Goal: Information Seeking & Learning: Find specific fact

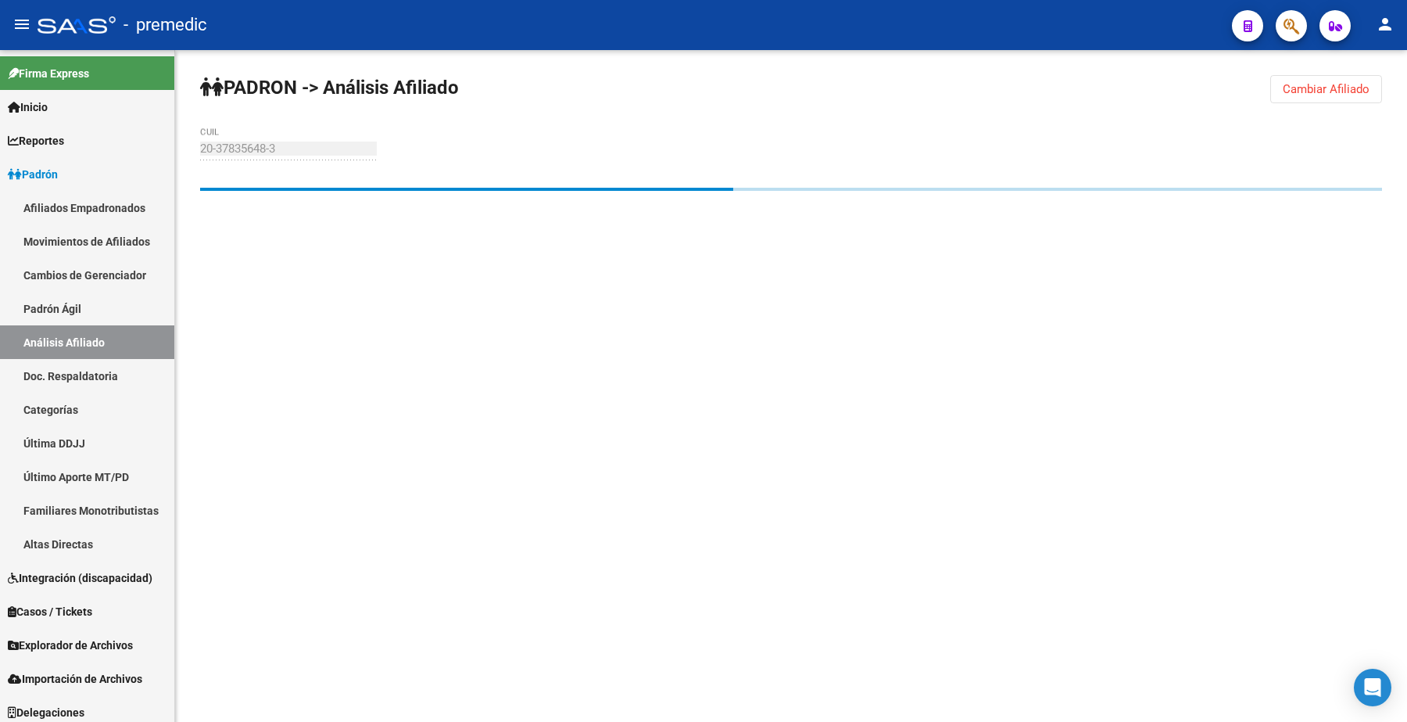
scroll to position [5, 0]
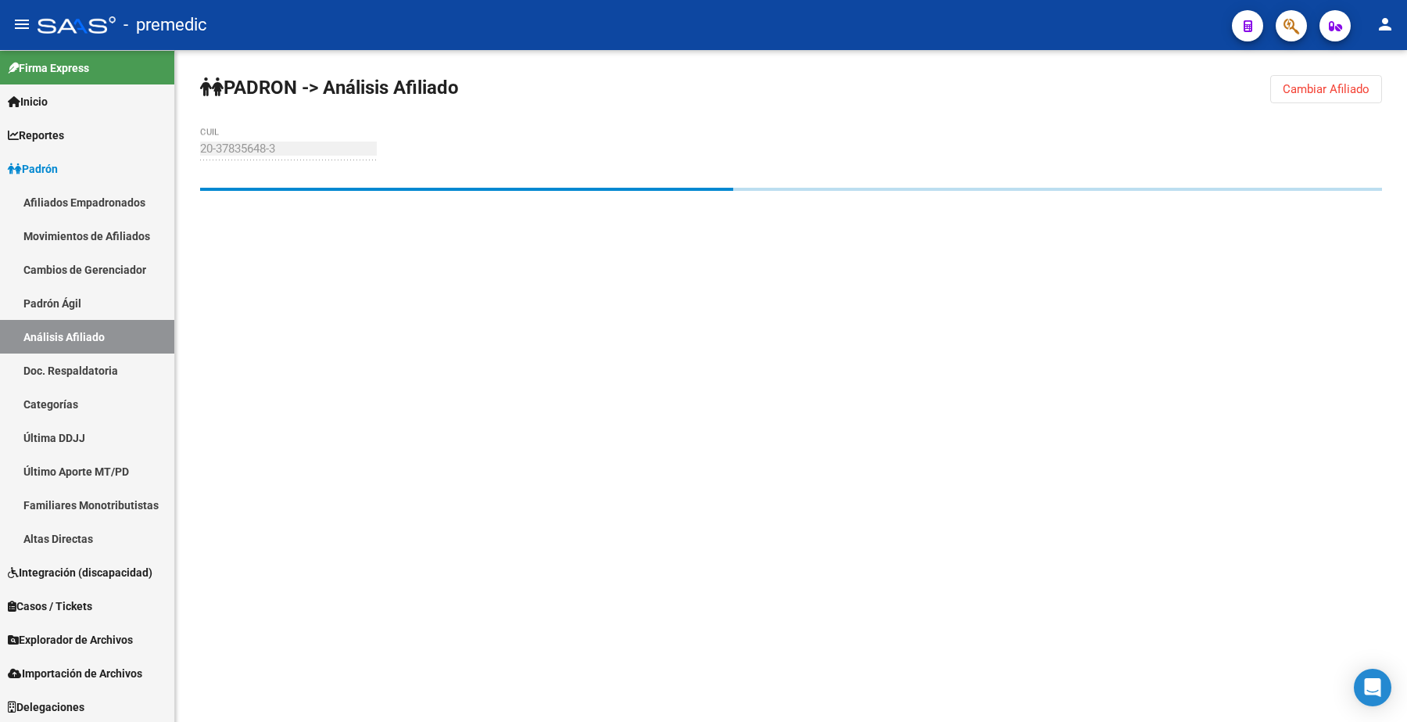
drag, startPoint x: 632, startPoint y: 301, endPoint x: 833, endPoint y: 241, distance: 209.8
click at [632, 301] on mat-sidenav-content "PADRON -> Análisis Afiliado Cambiar Afiliado 20-37835648-3 CUIL" at bounding box center [791, 386] width 1232 height 672
click at [1319, 91] on span "Cambiar Afiliado" at bounding box center [1326, 89] width 87 height 14
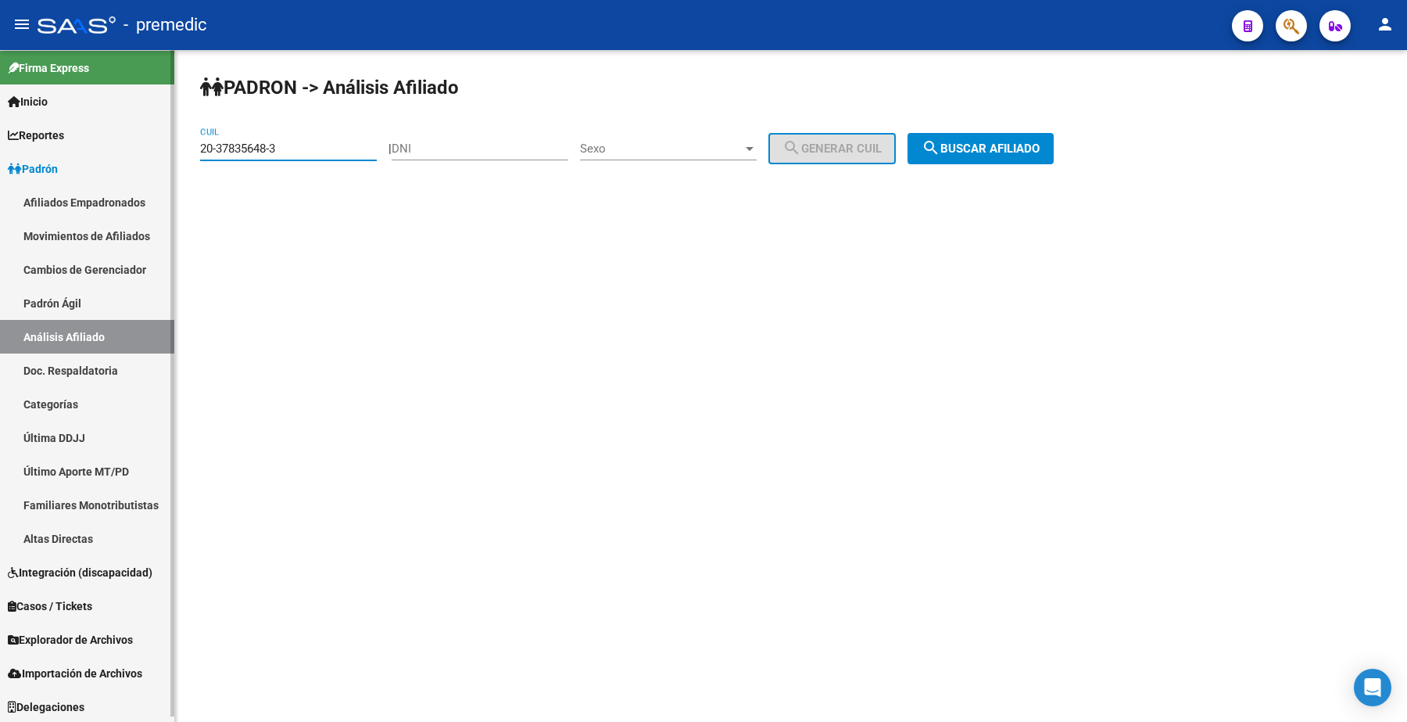
drag, startPoint x: 258, startPoint y: 145, endPoint x: 166, endPoint y: 142, distance: 92.3
click at [81, 134] on mat-sidenav-container "Firma Express Inicio Calendario SSS Instructivos Contacto OS Reportes Padrón Tr…" at bounding box center [703, 386] width 1407 height 672
click at [975, 150] on span "search Buscar afiliado" at bounding box center [981, 149] width 118 height 14
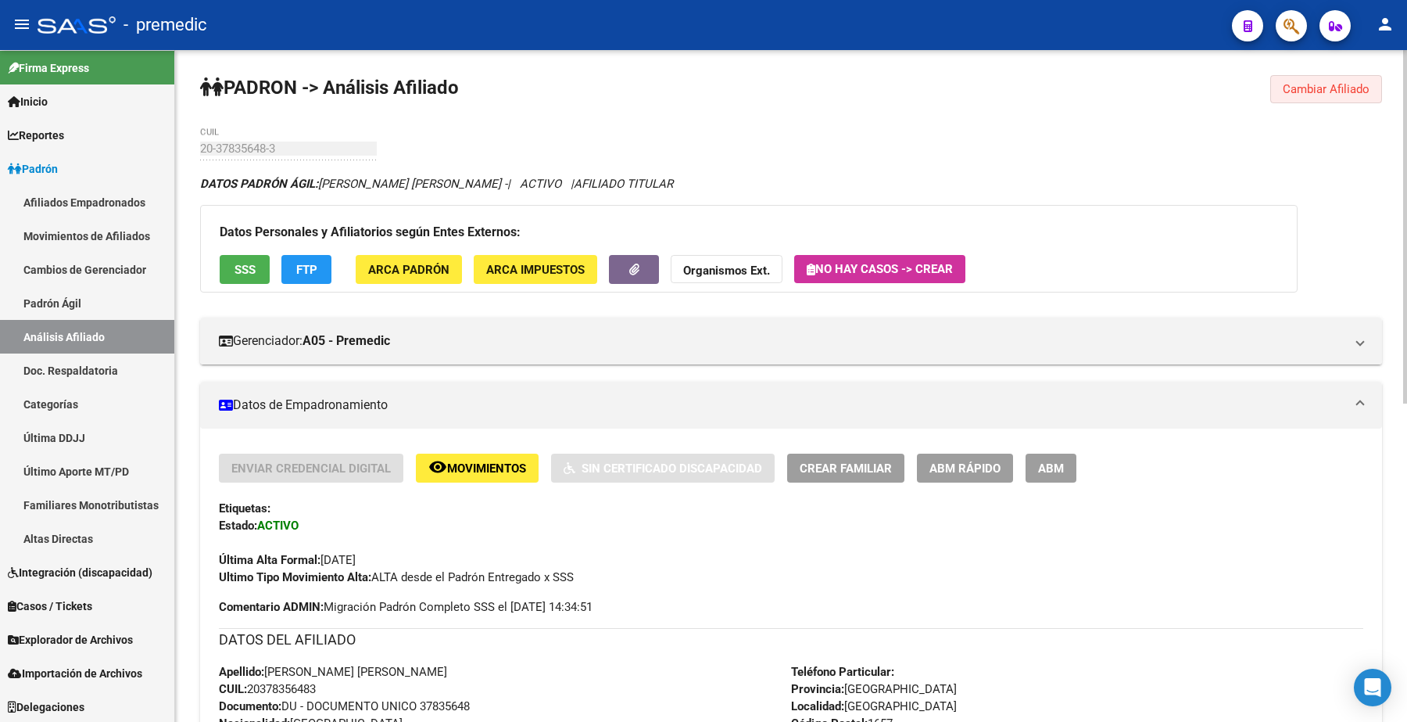
click at [1323, 88] on span "Cambiar Afiliado" at bounding box center [1326, 89] width 87 height 14
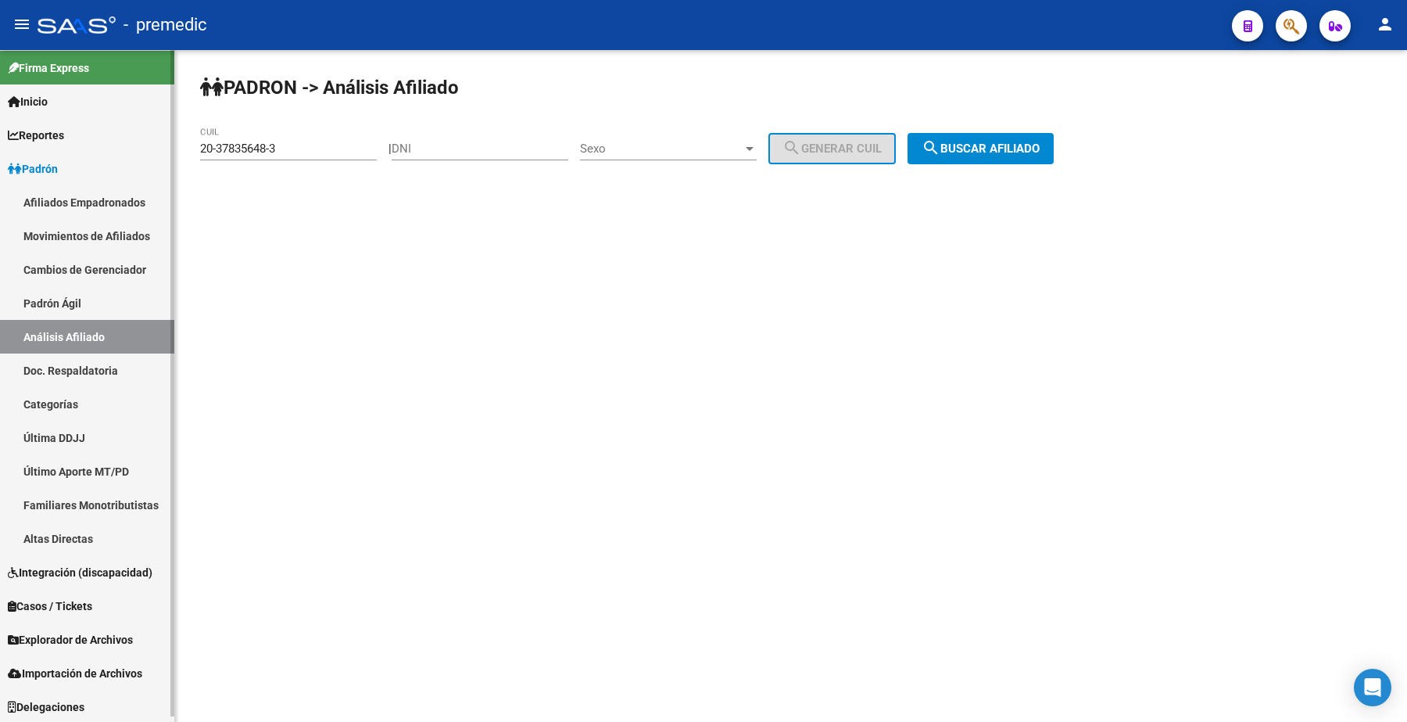
drag, startPoint x: 303, startPoint y: 145, endPoint x: 154, endPoint y: 134, distance: 149.0
click at [106, 125] on mat-sidenav-container "Firma Express Inicio Calendario SSS Instructivos Contacto OS Reportes Padrón Tr…" at bounding box center [703, 386] width 1407 height 672
paste input "55023626-6"
type input "20-55023626-6"
click at [1022, 135] on button "search Buscar afiliado" at bounding box center [981, 148] width 146 height 31
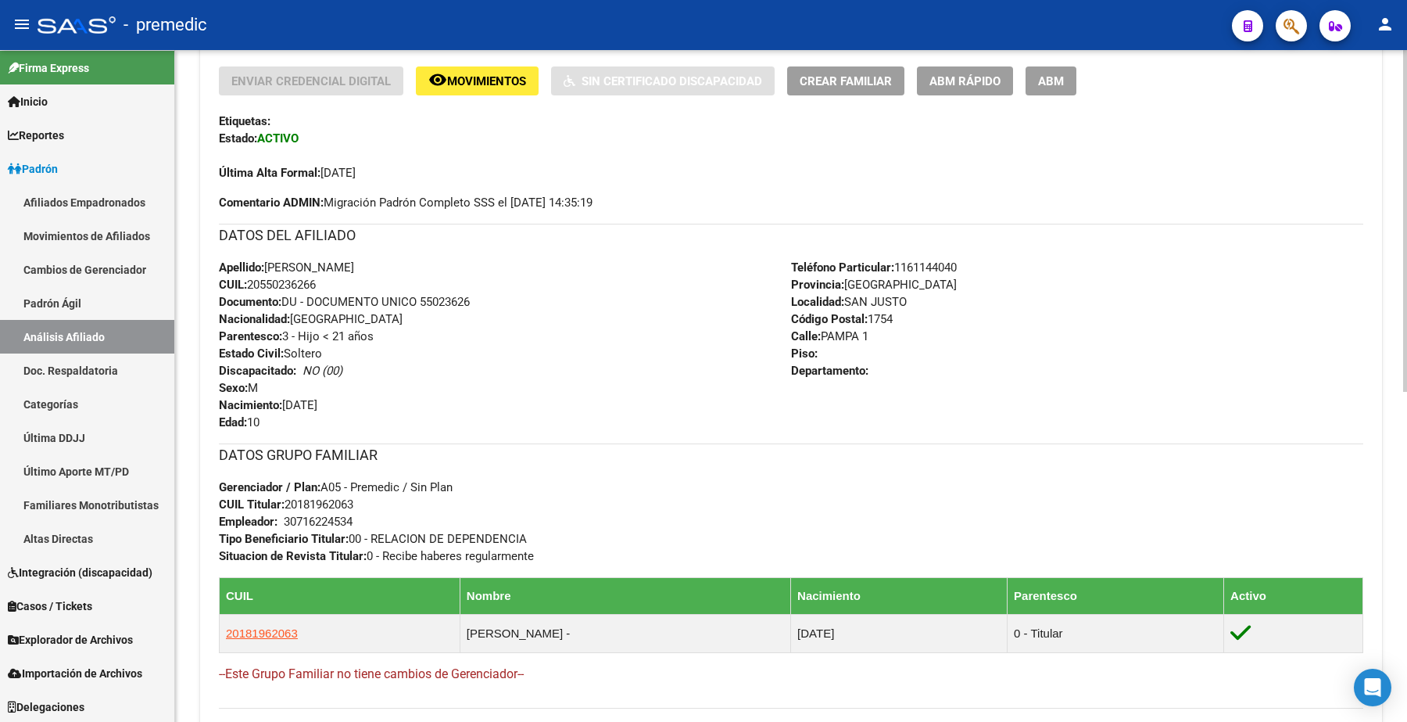
scroll to position [428, 0]
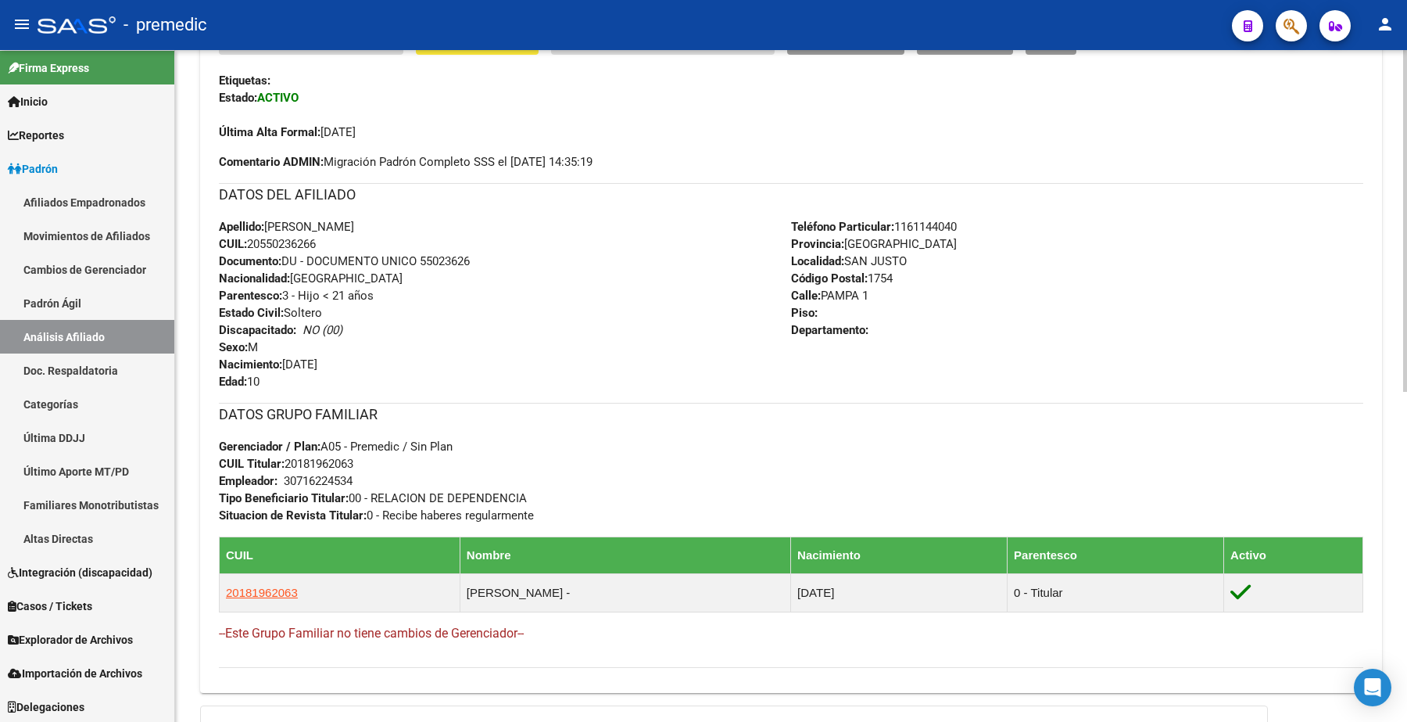
click at [288, 241] on span "CUIL: 20550236266" at bounding box center [267, 244] width 97 height 14
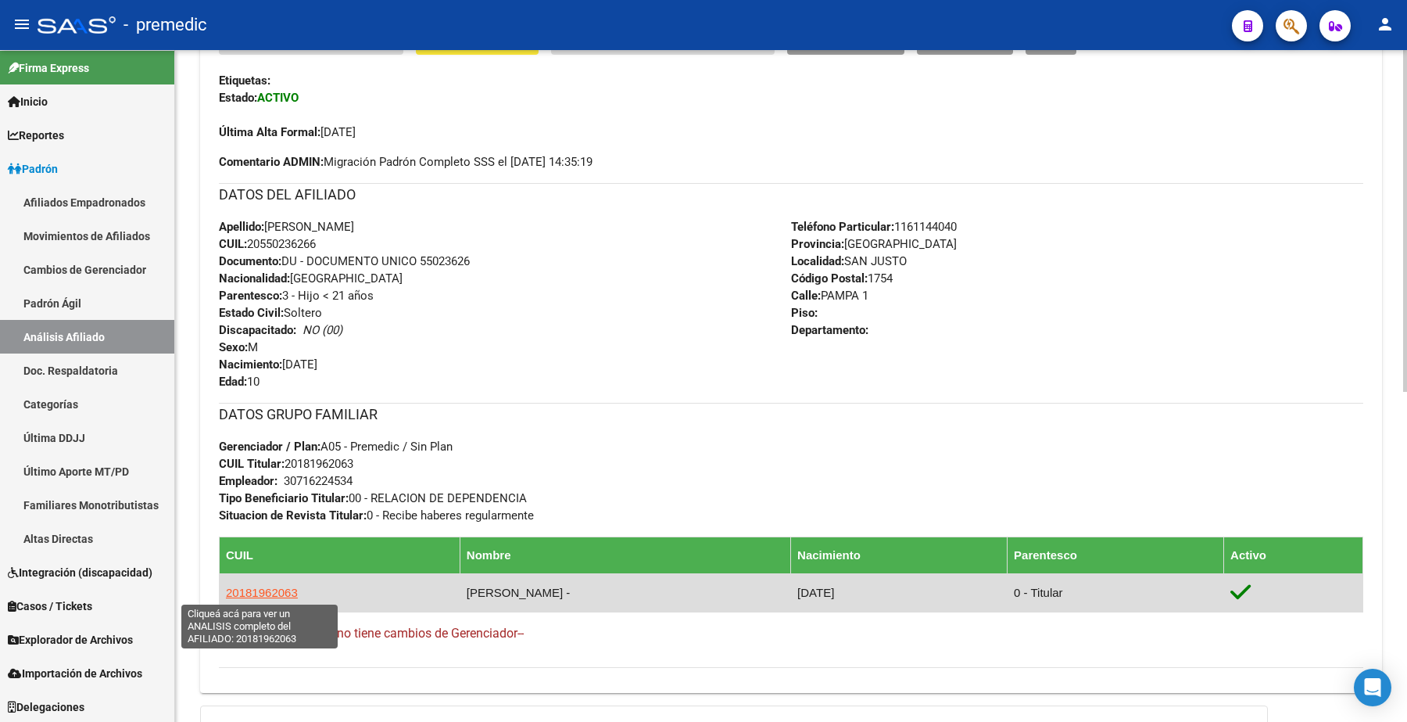
click at [287, 589] on span "20181962063" at bounding box center [262, 592] width 72 height 13
type textarea "20181962063"
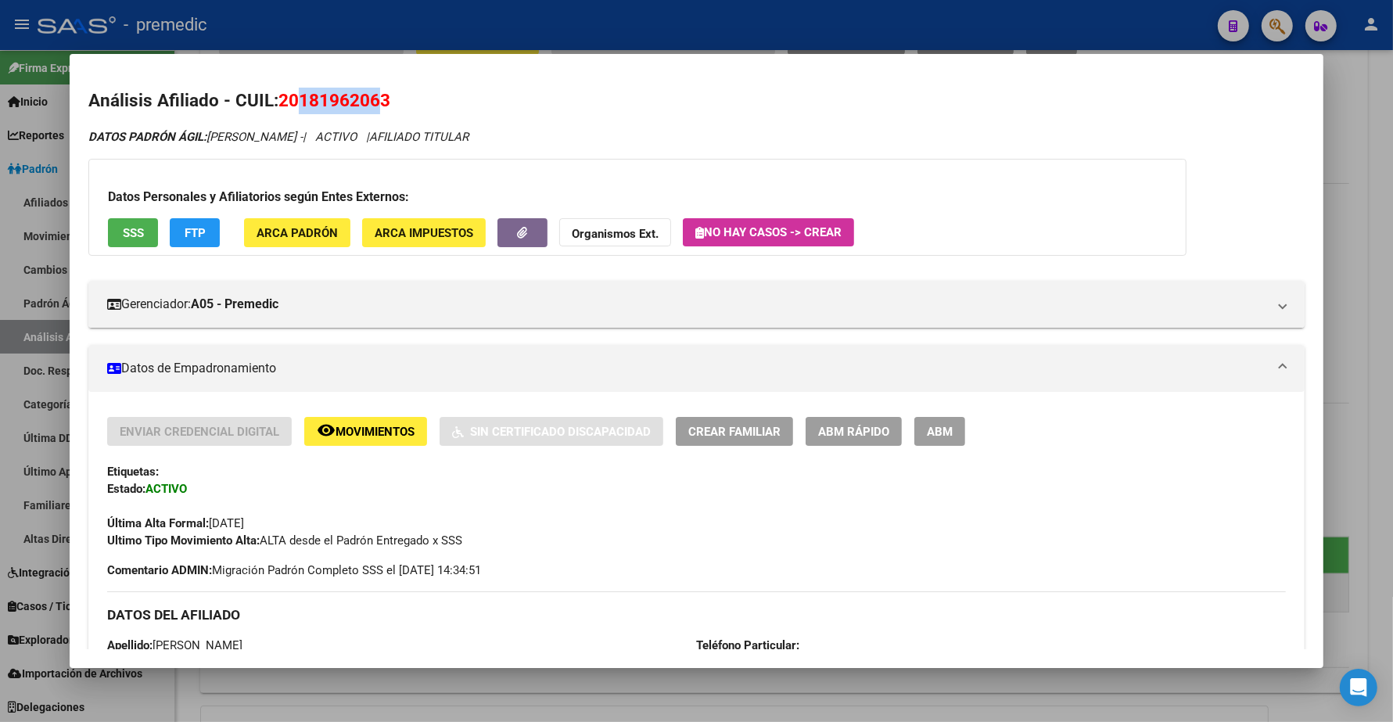
drag, startPoint x: 295, startPoint y: 102, endPoint x: 375, endPoint y: 95, distance: 80.8
click at [375, 95] on span "20181962063" at bounding box center [334, 100] width 112 height 20
copy span "18196206"
click at [1339, 91] on div at bounding box center [696, 361] width 1393 height 722
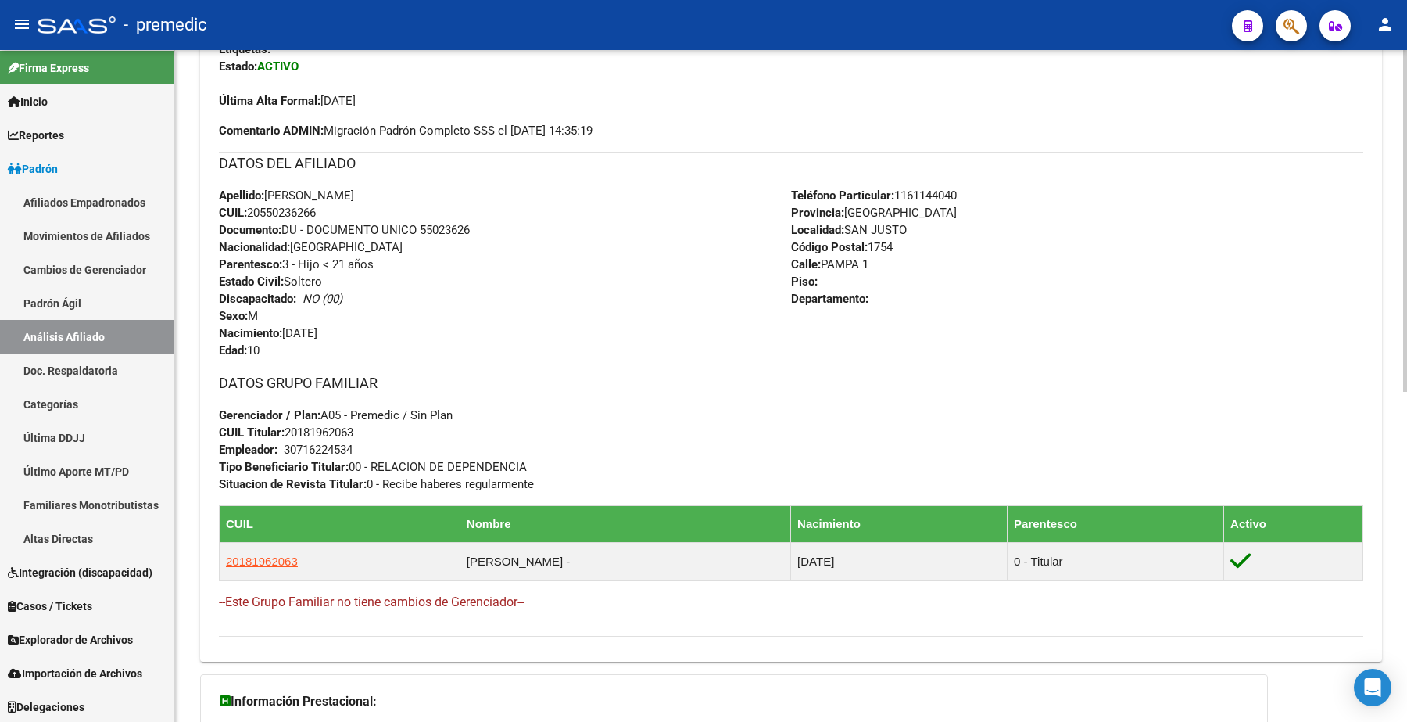
scroll to position [489, 0]
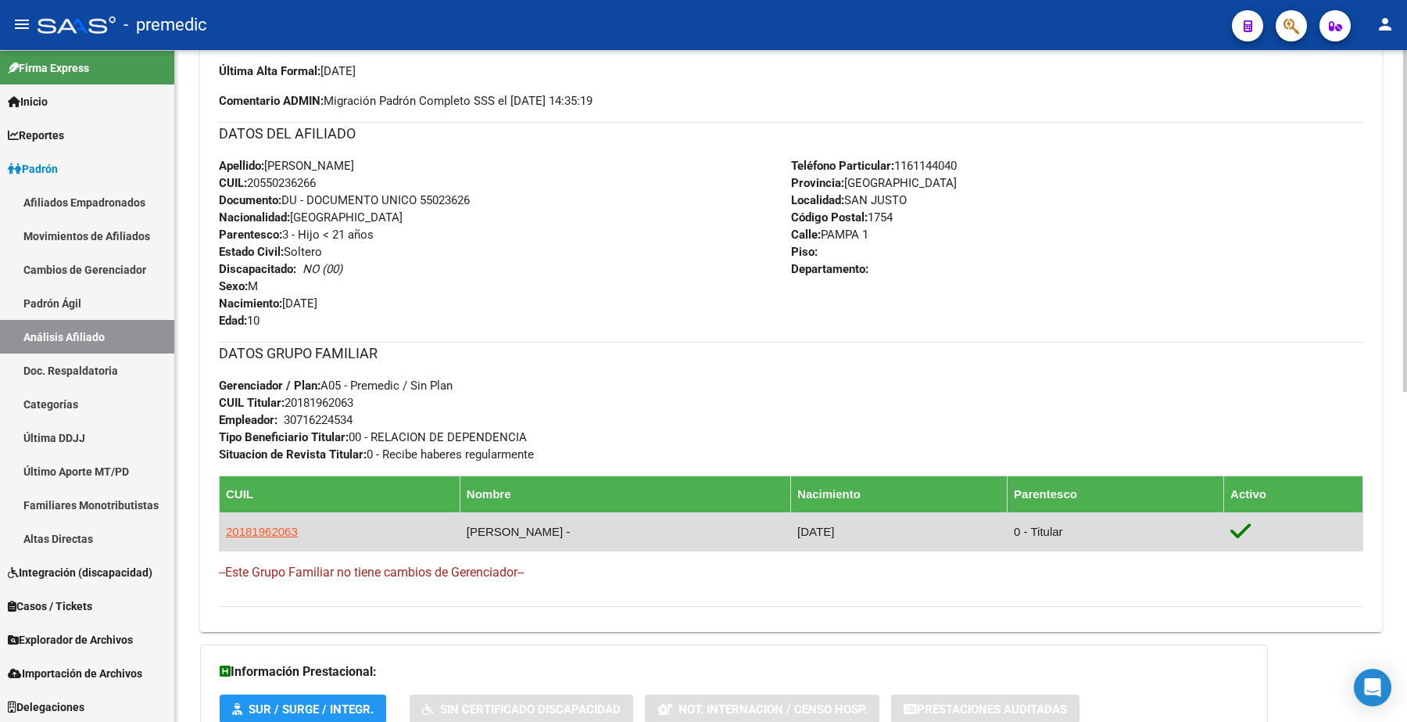
drag, startPoint x: 628, startPoint y: 528, endPoint x: 430, endPoint y: 541, distance: 198.3
click at [430, 541] on tr "20181962063 [PERSON_NAME] - [DATE] 0 - Titular" at bounding box center [792, 531] width 1144 height 38
click at [724, 525] on td "[PERSON_NAME] -" at bounding box center [625, 531] width 331 height 38
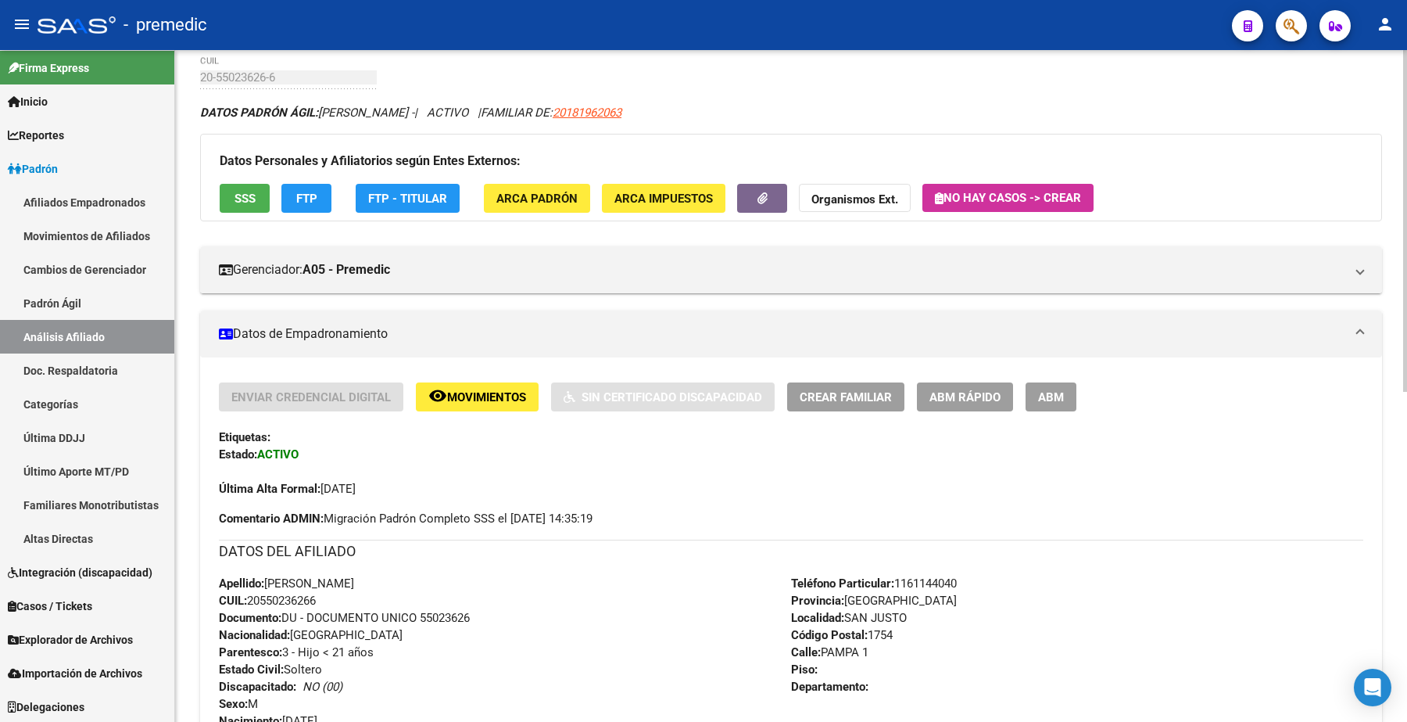
scroll to position [0, 0]
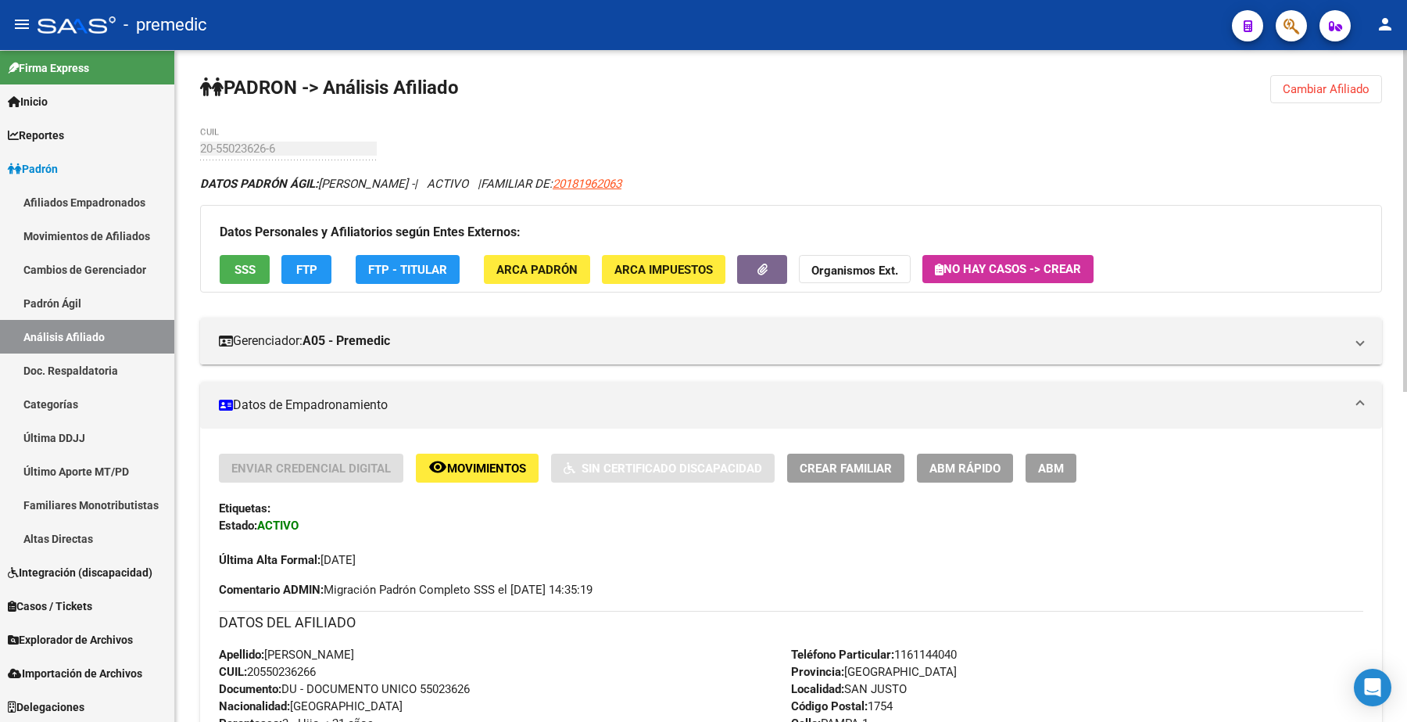
drag, startPoint x: 1320, startPoint y: 84, endPoint x: 542, endPoint y: 95, distance: 778.1
click at [1318, 84] on span "Cambiar Afiliado" at bounding box center [1326, 89] width 87 height 14
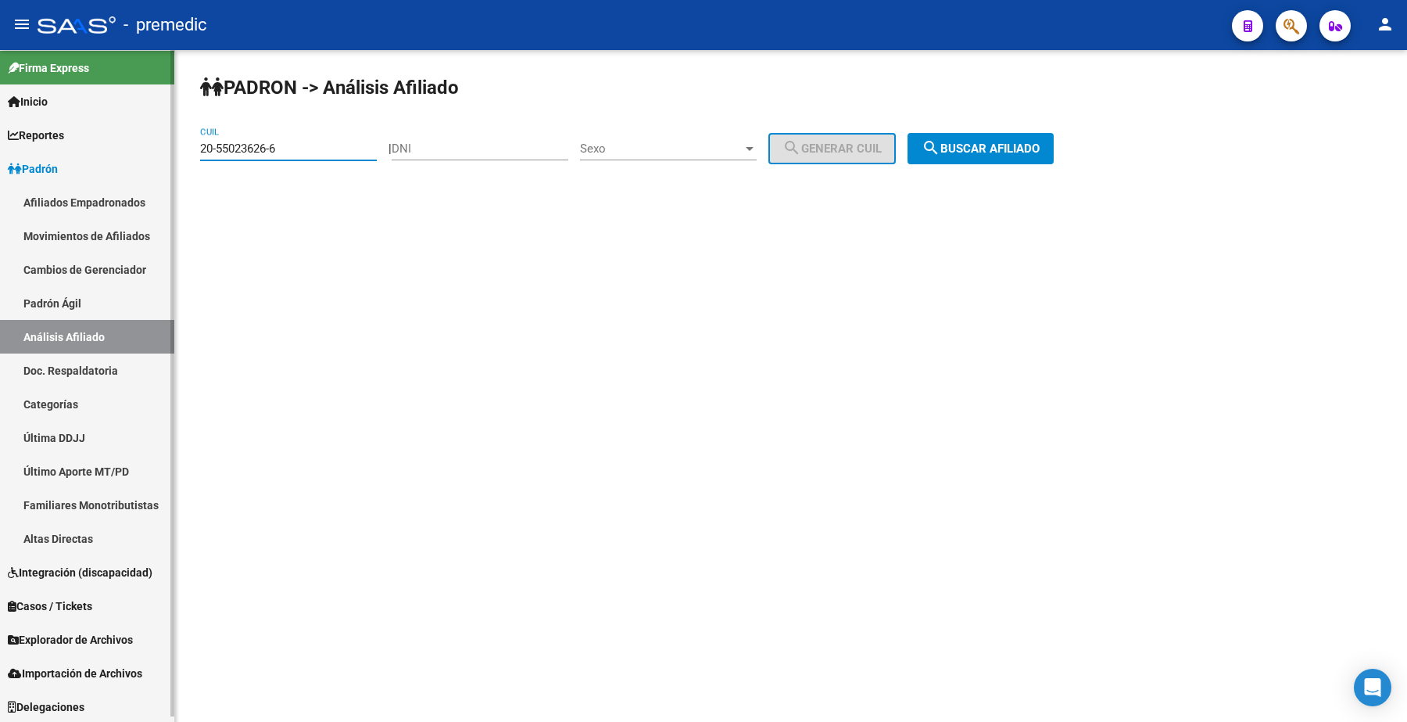
drag, startPoint x: 325, startPoint y: 149, endPoint x: 63, endPoint y: 142, distance: 262.1
click at [63, 142] on mat-sidenav-container "Firma Express Inicio Calendario SSS Instructivos Contacto OS Reportes Padrón Tr…" at bounding box center [703, 386] width 1407 height 672
paste input "23766297-1"
type input "20-23766297-1"
click at [1024, 145] on span "search Buscar afiliado" at bounding box center [981, 149] width 118 height 14
